Goal: Task Accomplishment & Management: Use online tool/utility

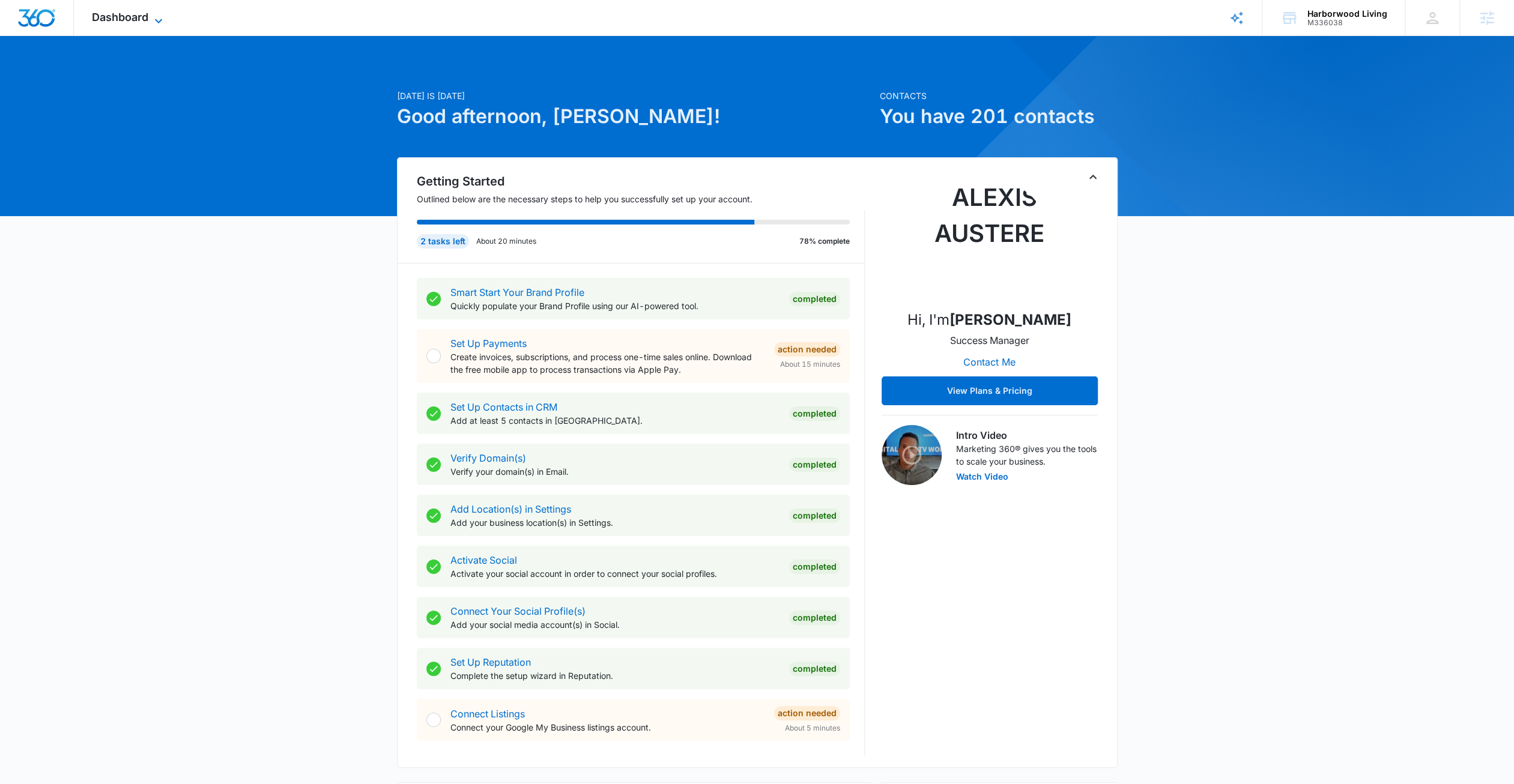
click at [127, 12] on span "Dashboard" at bounding box center [120, 17] width 56 height 12
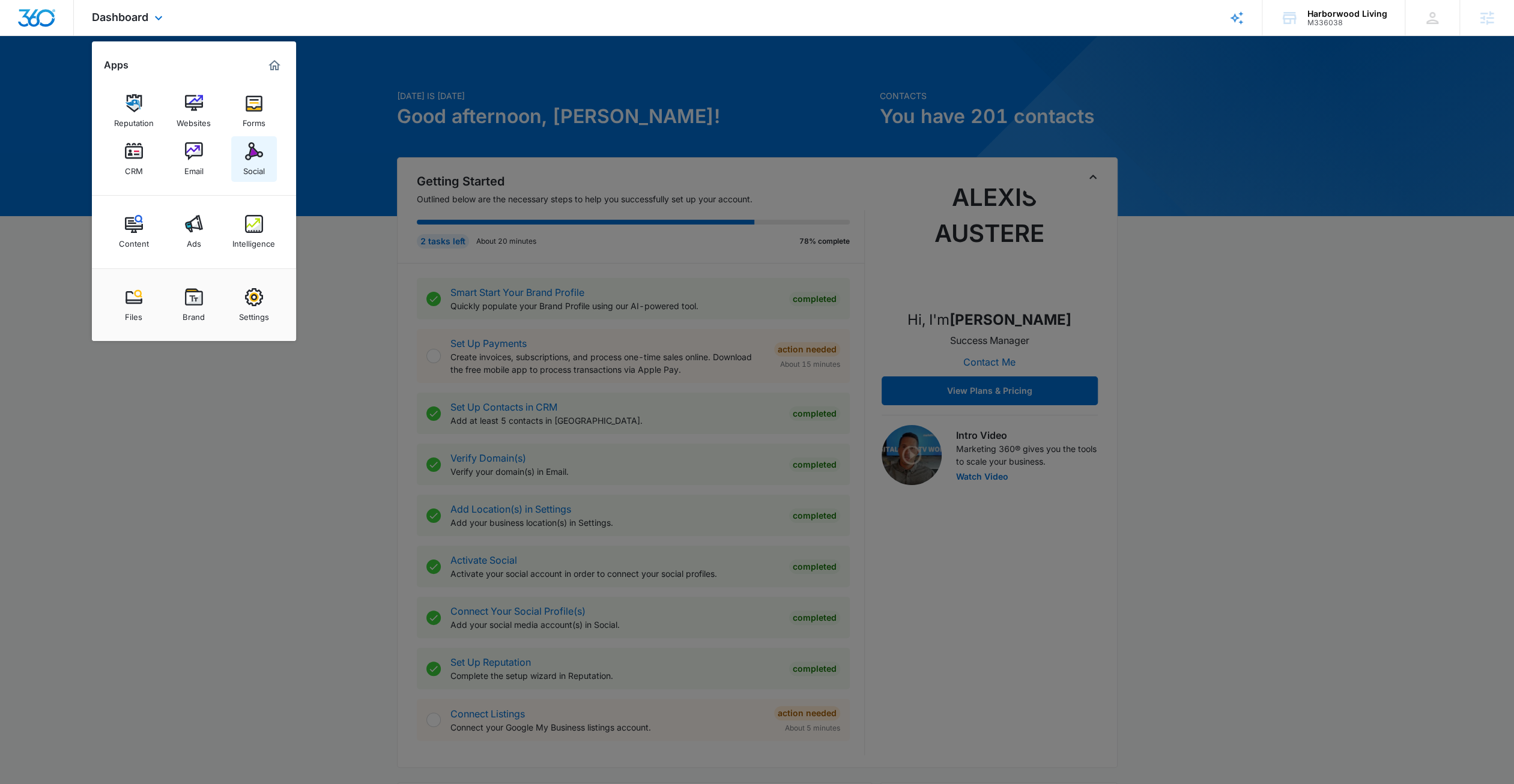
click at [252, 158] on img at bounding box center [254, 152] width 18 height 18
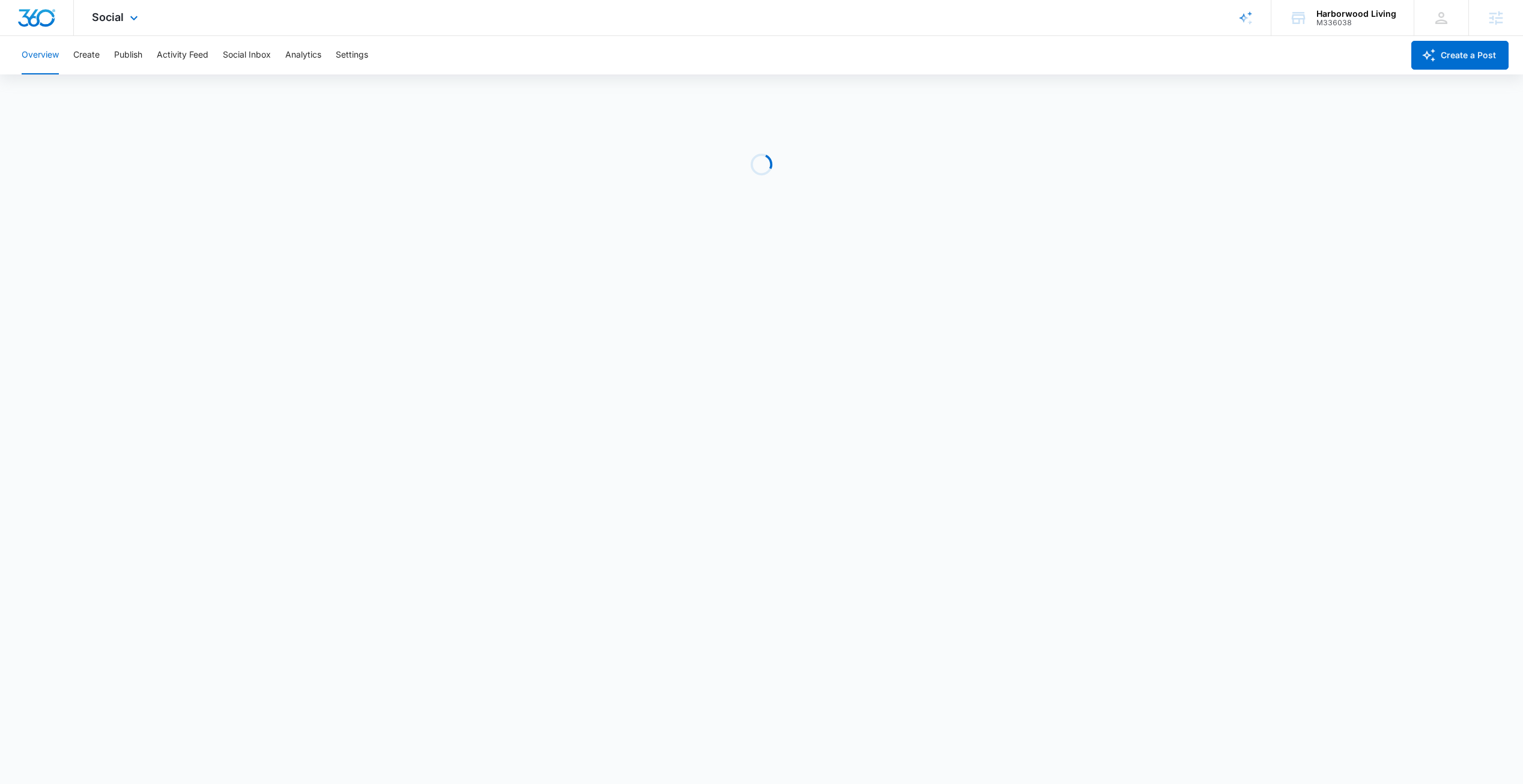
click at [137, 26] on div "Social Apps Reputation Websites Forms CRM Email Social Content Ads Intelligence…" at bounding box center [116, 18] width 85 height 35
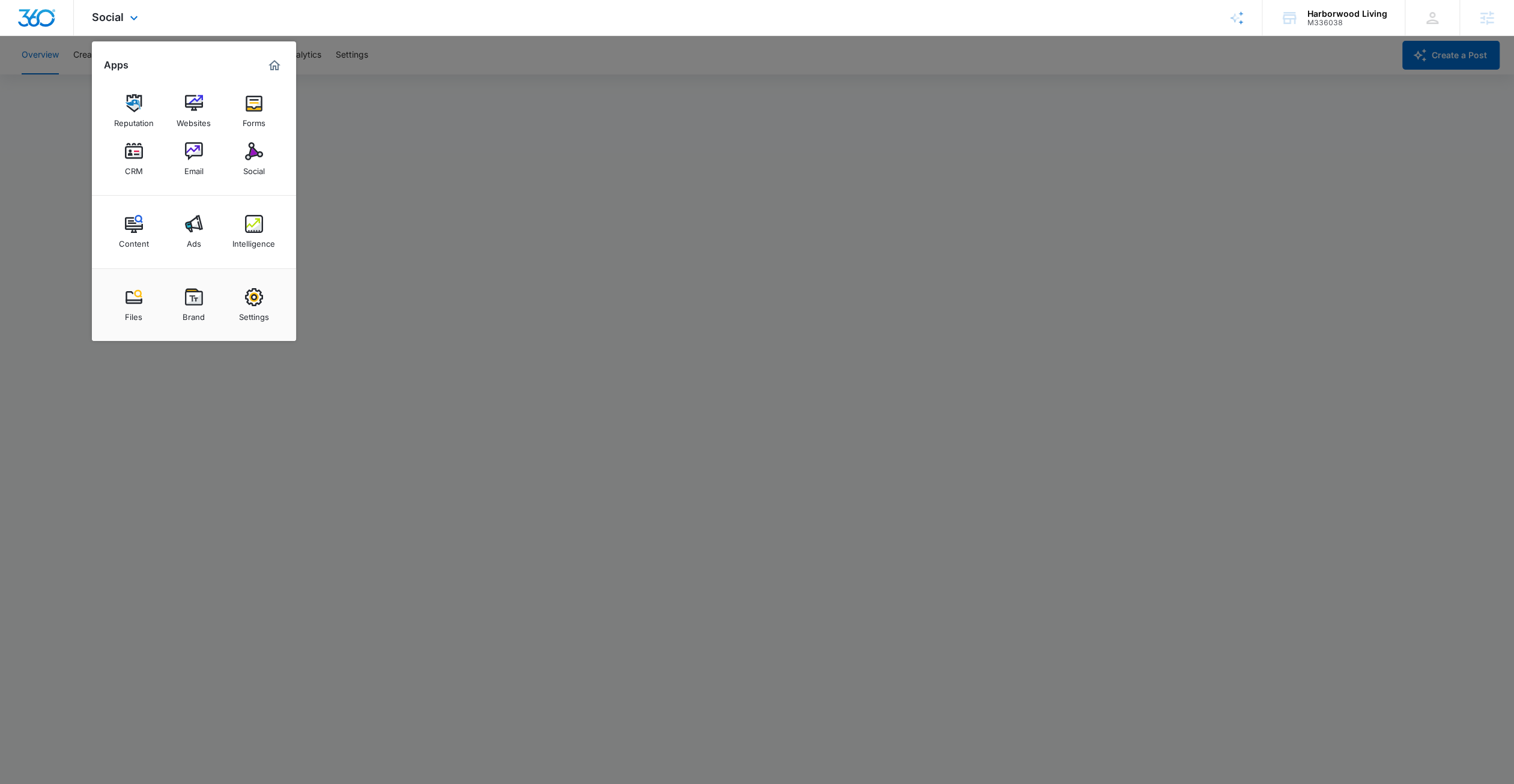
click at [194, 158] on img at bounding box center [194, 152] width 18 height 18
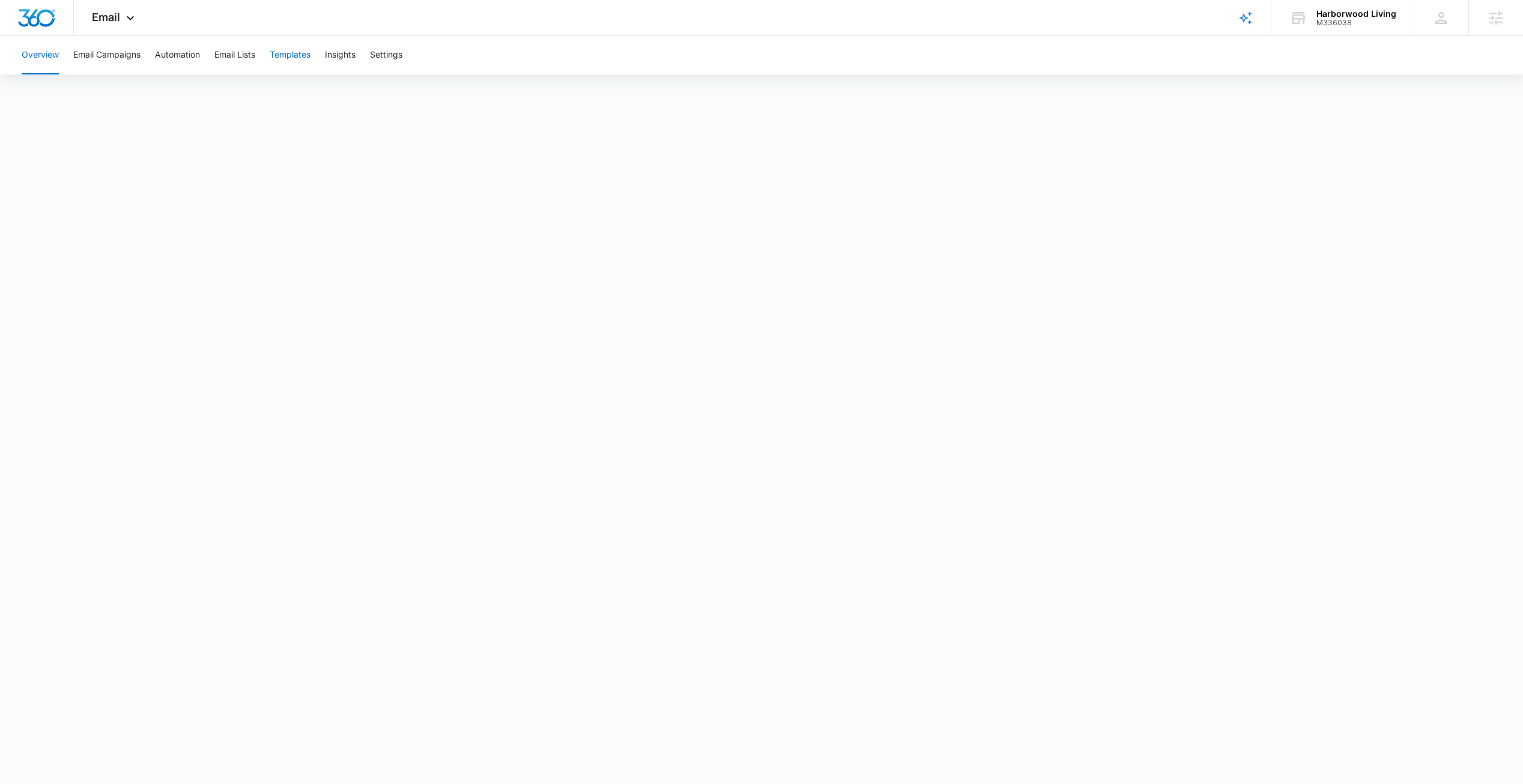
click at [297, 51] on button "Templates" at bounding box center [290, 55] width 41 height 39
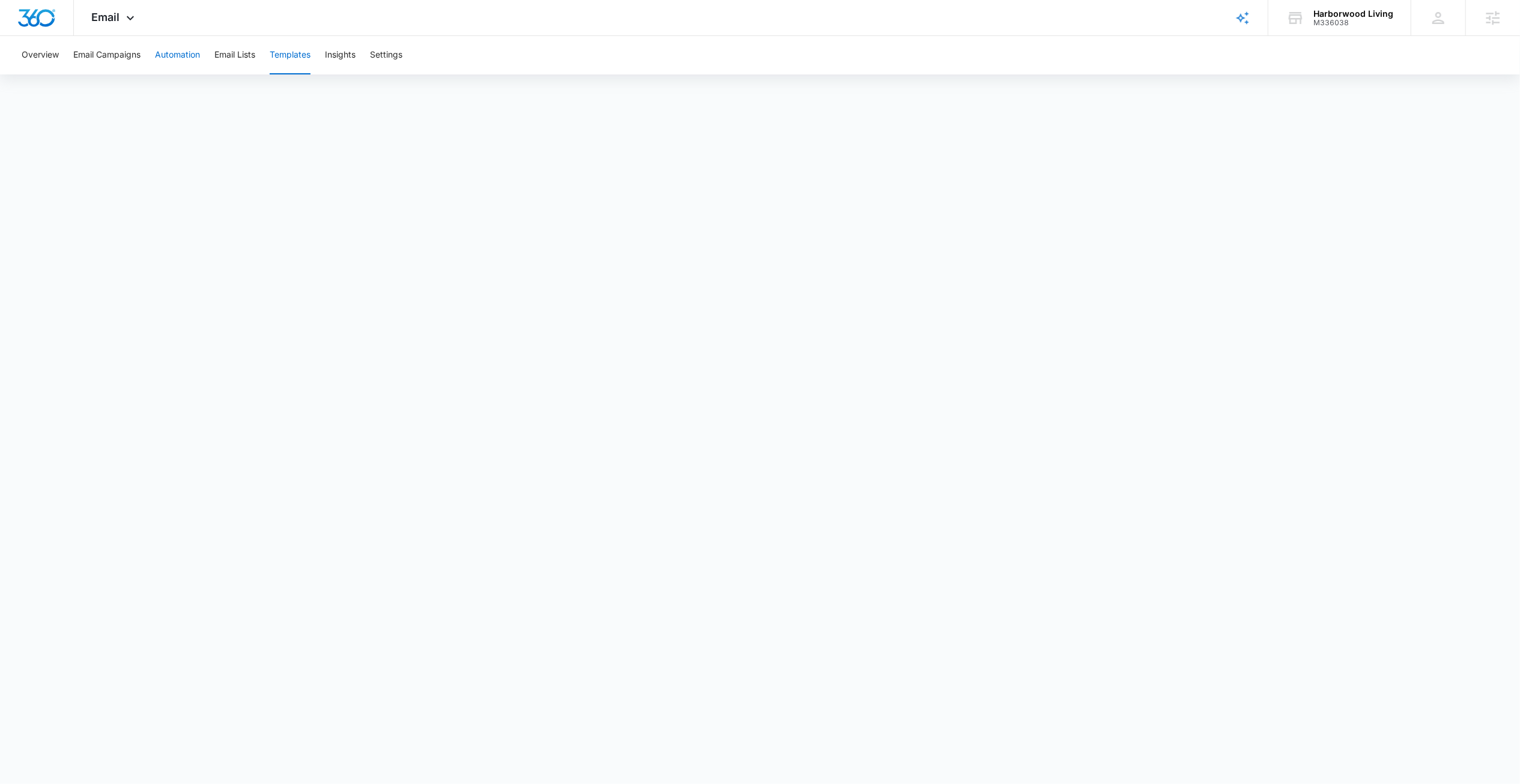
click at [173, 60] on button "Automation" at bounding box center [177, 55] width 45 height 39
click at [92, 63] on button "Email Campaigns" at bounding box center [107, 55] width 67 height 39
